Goal: Submit feedback/report problem

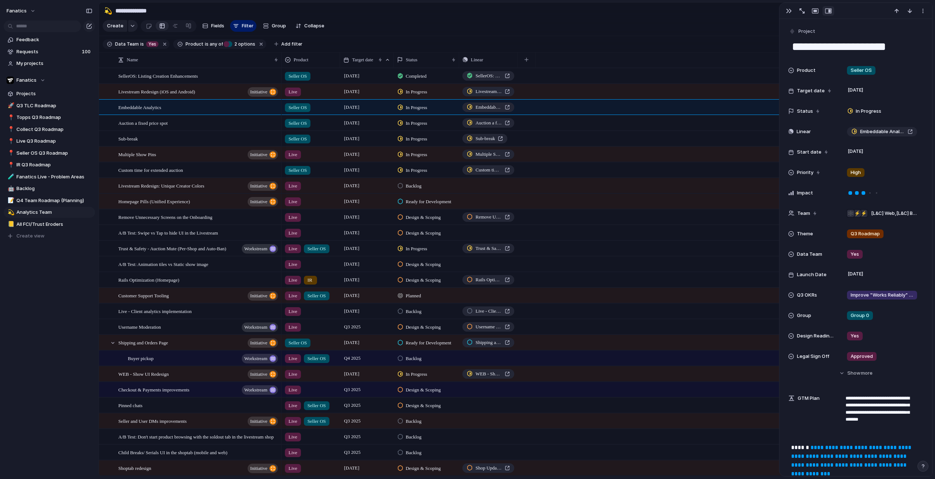
scroll to position [256, 0]
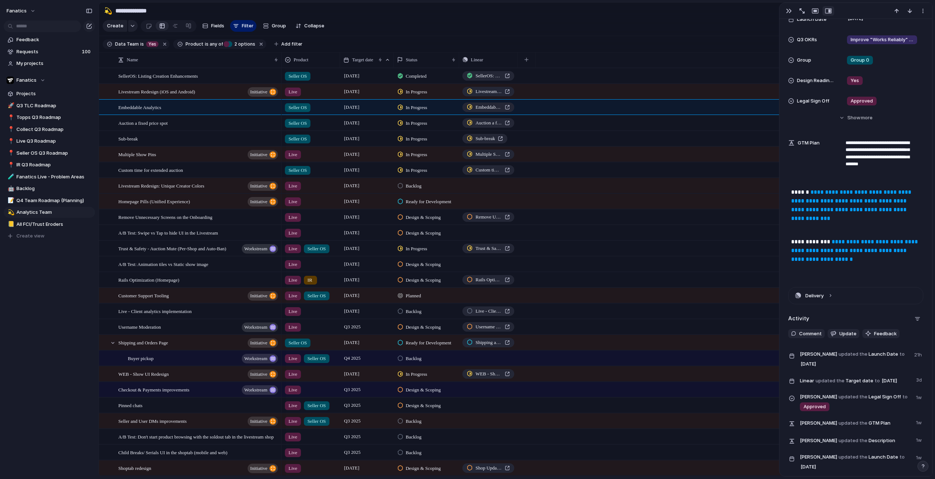
click at [832, 208] on link "**********" at bounding box center [852, 205] width 122 height 32
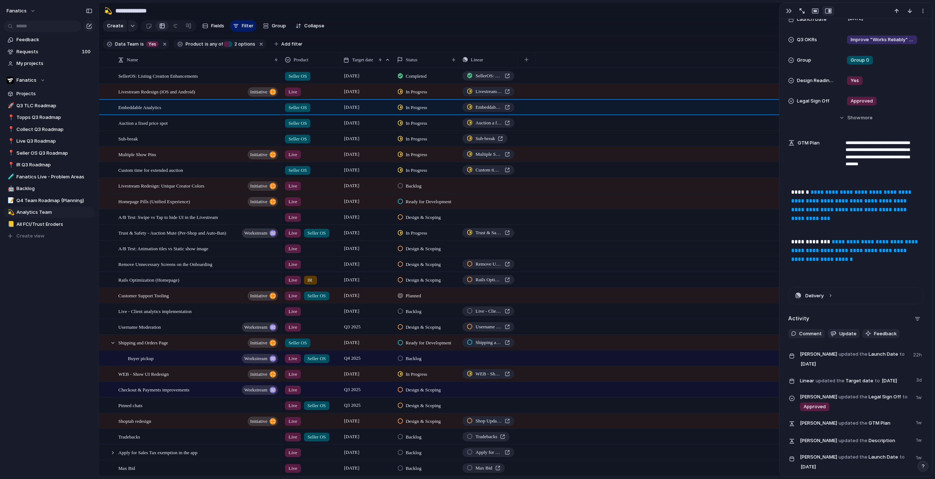
click at [6, 292] on div "Feedback Requests 100 My projects Fanatics Projects 🚀 Q3 TLC Roadmap 📍 Topps Q3…" at bounding box center [49, 150] width 99 height 301
